Goal: Transaction & Acquisition: Purchase product/service

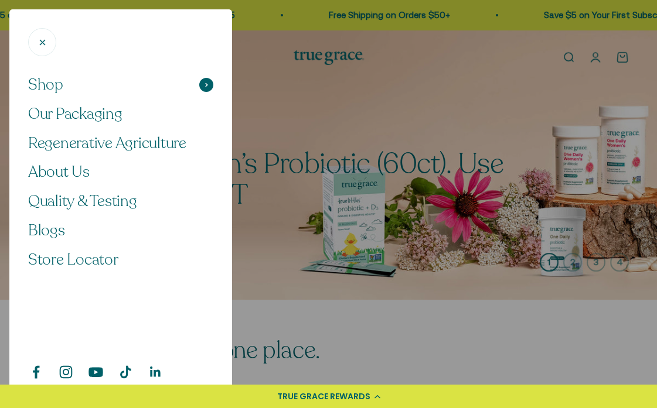
click at [46, 87] on span "Shop" at bounding box center [45, 85] width 35 height 20
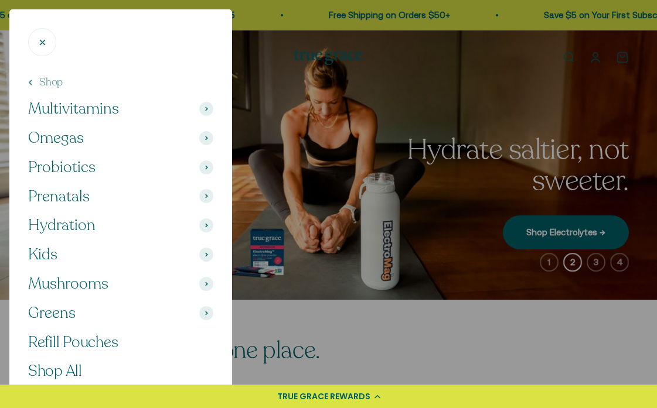
scroll to position [1, 0]
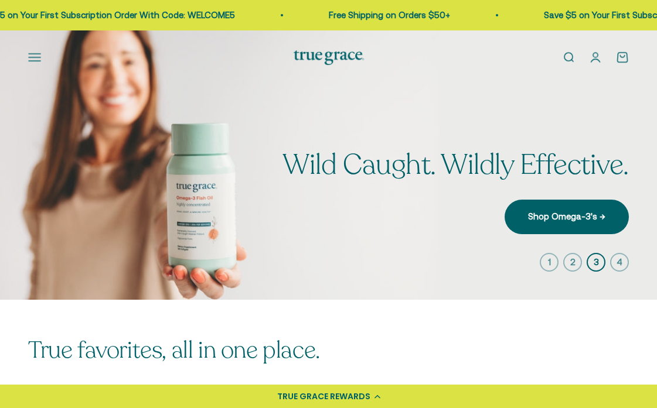
click at [32, 63] on button "Open navigation menu" at bounding box center [34, 57] width 13 height 13
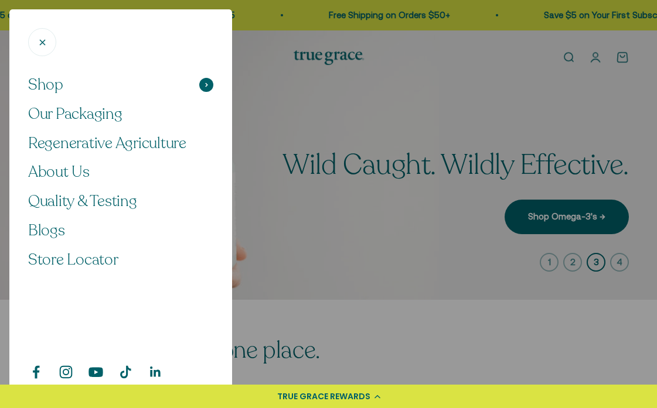
click at [190, 87] on button "Shop" at bounding box center [120, 85] width 185 height 20
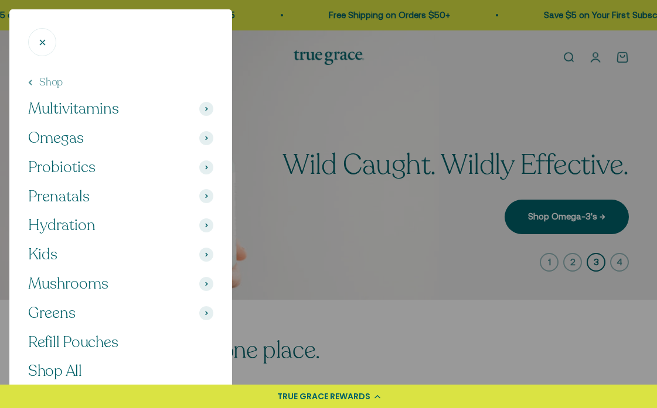
click at [201, 111] on span at bounding box center [206, 109] width 14 height 14
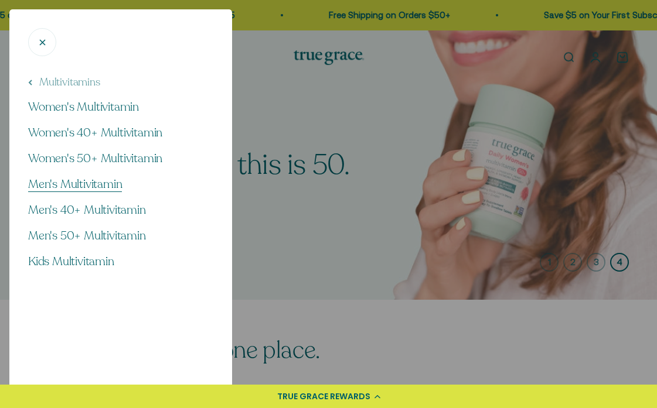
click at [98, 186] on span "Men's Multivitamin" at bounding box center [75, 184] width 94 height 16
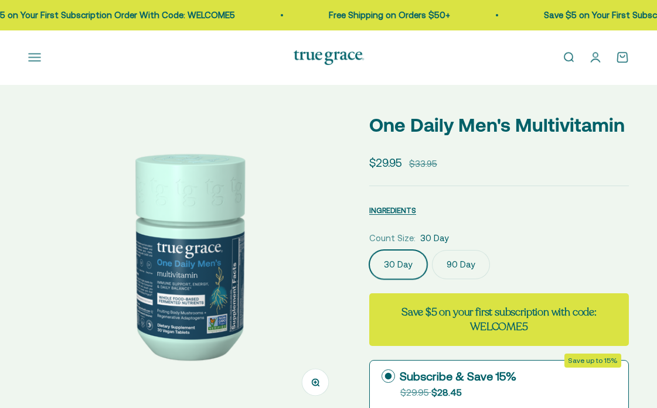
click at [463, 257] on label "90 Day" at bounding box center [461, 264] width 58 height 29
click at [369, 250] on input "90 Day" at bounding box center [369, 250] width 1 height 1
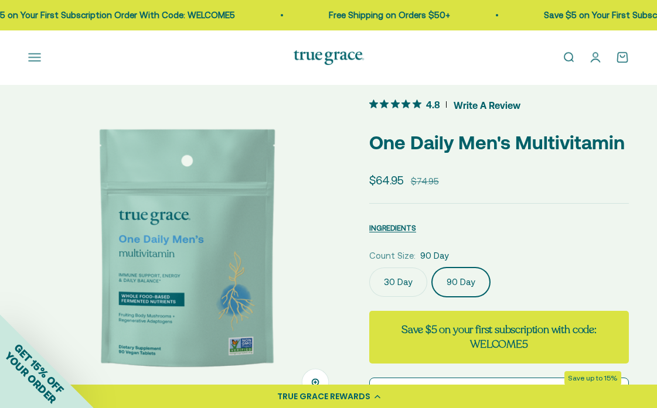
click at [398, 277] on label "30 Day" at bounding box center [398, 282] width 58 height 29
click at [369, 268] on input "30 Day" at bounding box center [369, 267] width 1 height 1
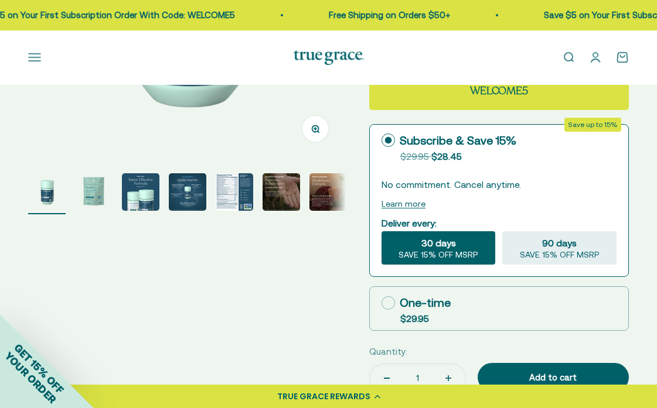
scroll to position [173, 0]
